Goal: Task Accomplishment & Management: Manage account settings

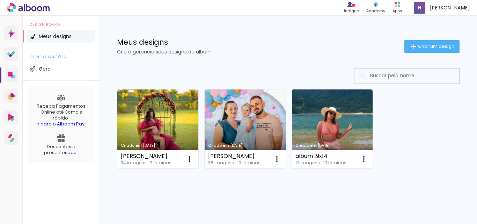
click at [154, 128] on link "Criado em [DATE]" at bounding box center [157, 128] width 81 height 79
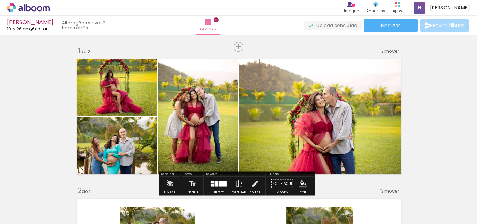
click at [40, 28] on link "editar" at bounding box center [38, 29] width 17 height 6
type input "1"
type input "19,2"
type input "52"
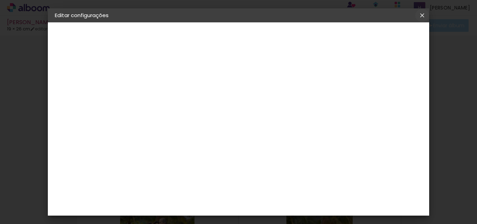
click at [420, 16] on iron-icon at bounding box center [422, 15] width 8 height 7
